Goal: Transaction & Acquisition: Purchase product/service

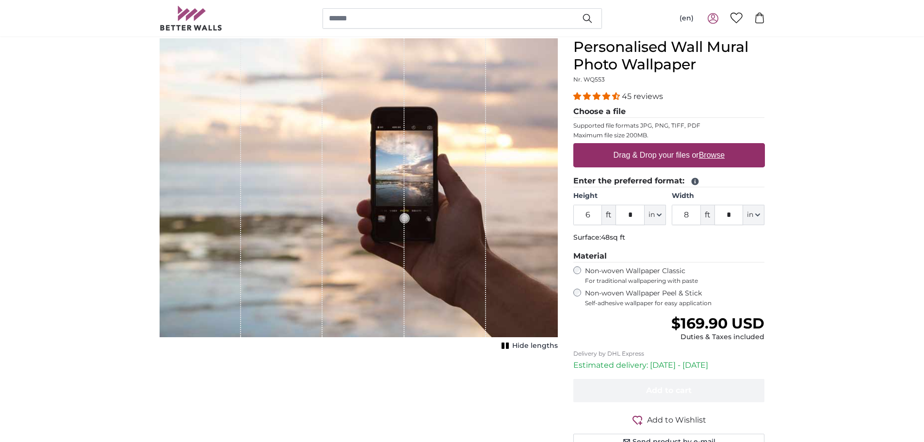
scroll to position [97, 0]
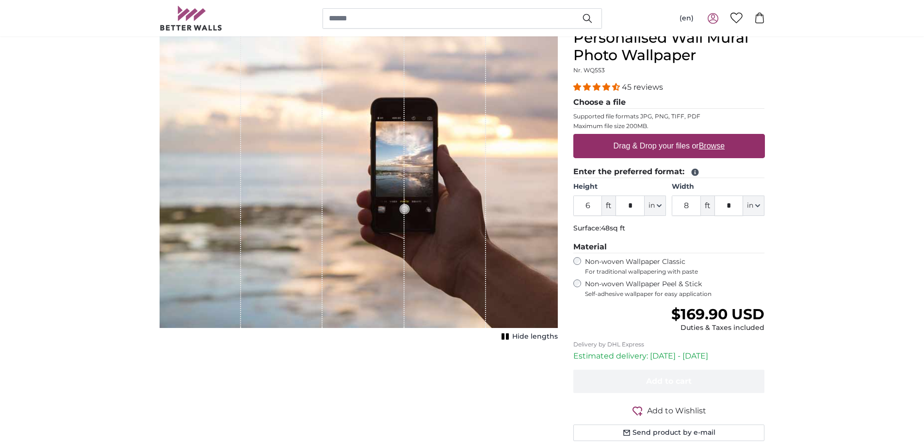
click at [608, 208] on span "ft" at bounding box center [609, 206] width 14 height 20
drag, startPoint x: 595, startPoint y: 204, endPoint x: 563, endPoint y: 202, distance: 32.1
click at [565, 201] on product-detail "Cancel Crop image Hide lengths Personalised Wall Mural Photo Wallpaper Nr. WQ55…" at bounding box center [462, 239] width 621 height 451
type input "2"
click at [696, 207] on input "8" at bounding box center [686, 206] width 29 height 20
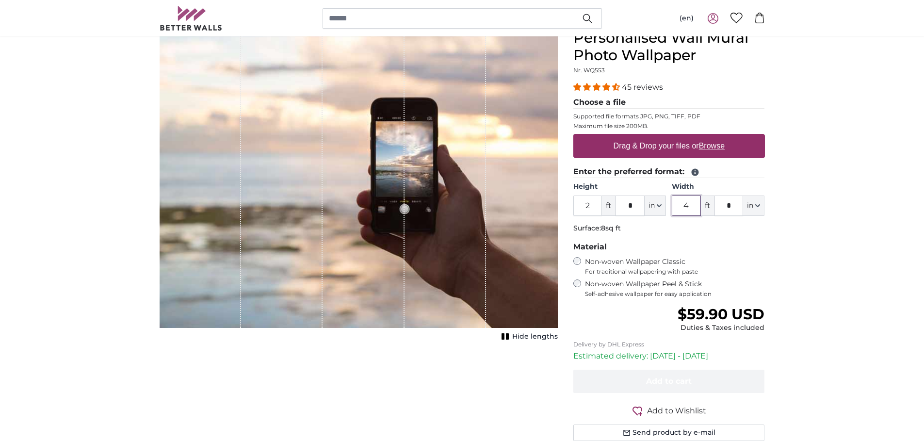
type input "4"
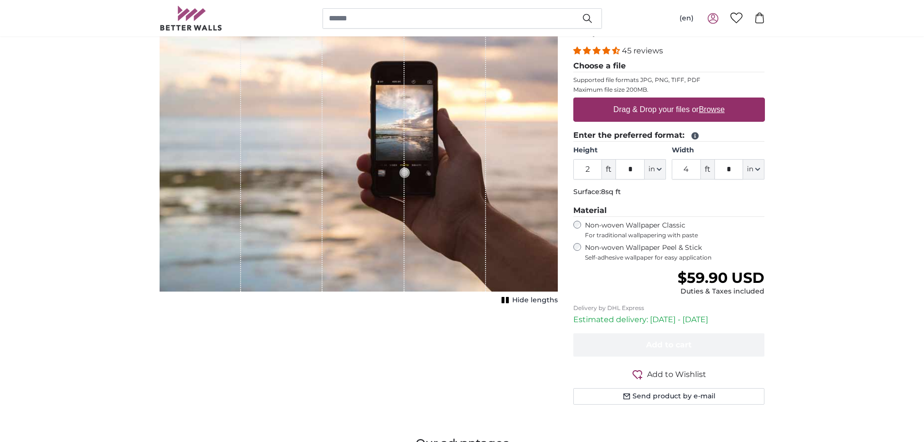
scroll to position [210, 0]
